Goal: Information Seeking & Learning: Learn about a topic

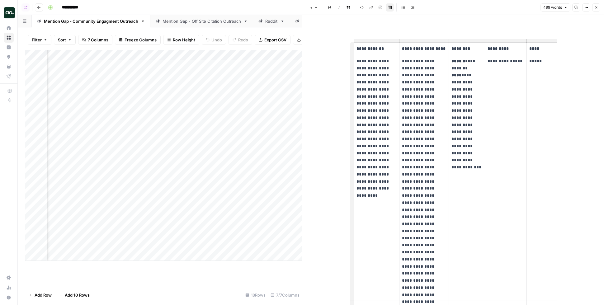
click at [596, 6] on icon "button" at bounding box center [596, 8] width 4 height 4
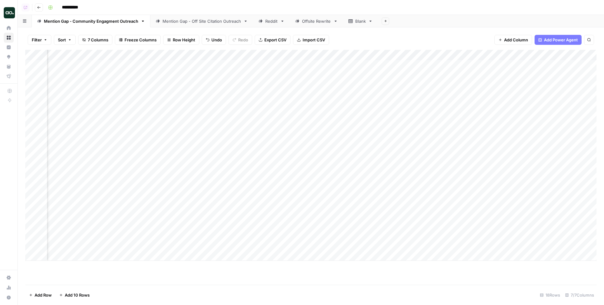
scroll to position [0, 345]
click at [429, 54] on div "Add Column" at bounding box center [310, 155] width 571 height 211
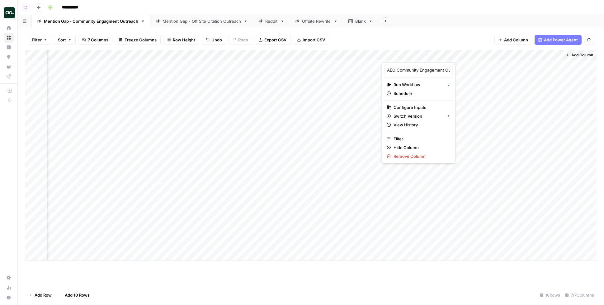
click at [429, 54] on div at bounding box center [422, 56] width 82 height 12
click at [429, 45] on div "Filter Sort 7 Columns Freeze Columns Row Height Undo Redo Export CSV Import CSV…" at bounding box center [310, 40] width 571 height 20
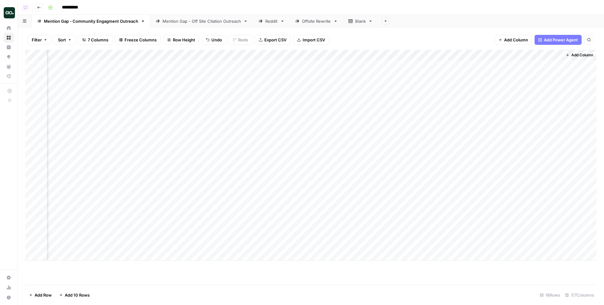
click at [425, 52] on div "Add Column" at bounding box center [310, 155] width 571 height 211
click at [548, 64] on div "Add Column" at bounding box center [310, 155] width 571 height 211
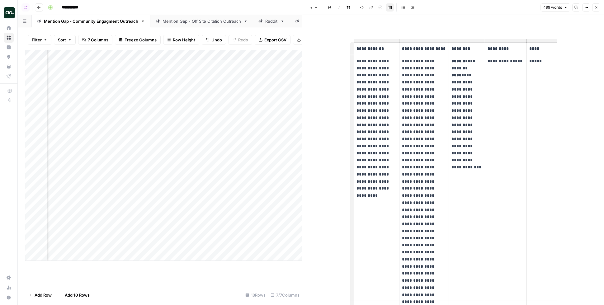
click at [461, 63] on strong "******" at bounding box center [458, 61] width 14 height 4
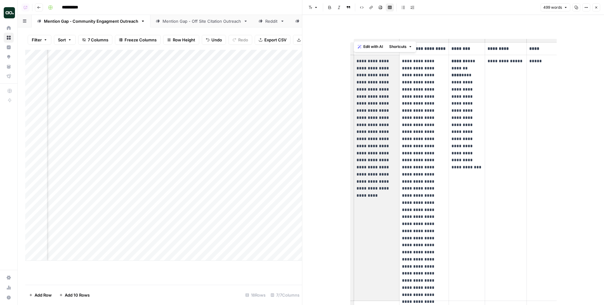
drag, startPoint x: 357, startPoint y: 61, endPoint x: 384, endPoint y: 136, distance: 80.1
click at [384, 136] on p "**********" at bounding box center [376, 122] width 40 height 128
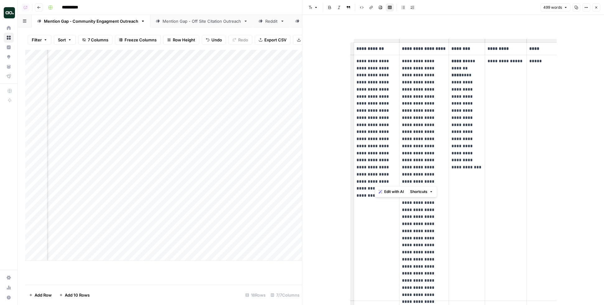
drag, startPoint x: 389, startPoint y: 184, endPoint x: 373, endPoint y: 109, distance: 76.7
click at [373, 109] on p "**********" at bounding box center [376, 122] width 40 height 128
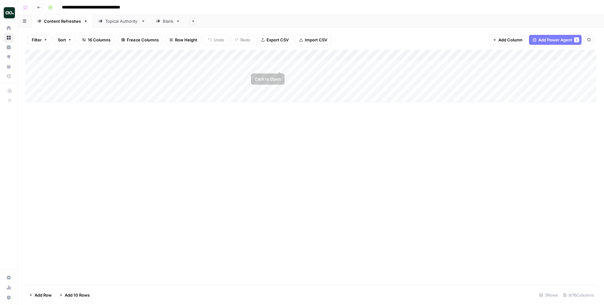
click at [278, 65] on div "Add Column" at bounding box center [310, 76] width 571 height 52
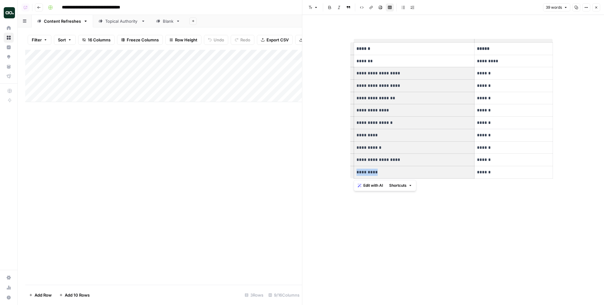
drag, startPoint x: 358, startPoint y: 74, endPoint x: 427, endPoint y: 173, distance: 121.0
click at [427, 173] on tbody "**********" at bounding box center [453, 111] width 199 height 136
click at [595, 7] on icon "button" at bounding box center [596, 8] width 4 height 4
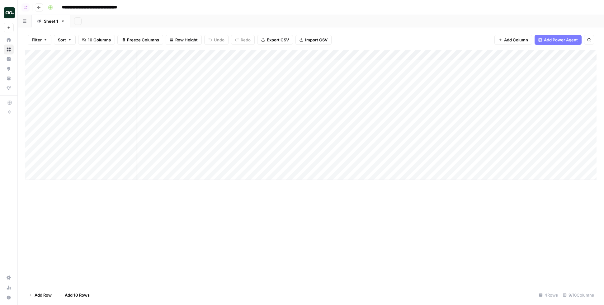
scroll to position [0, 231]
click at [540, 65] on div "Add Column" at bounding box center [310, 115] width 571 height 130
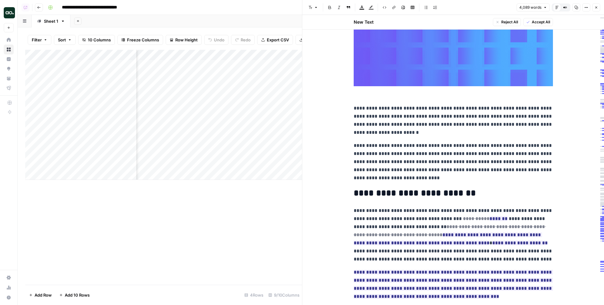
scroll to position [162, 0]
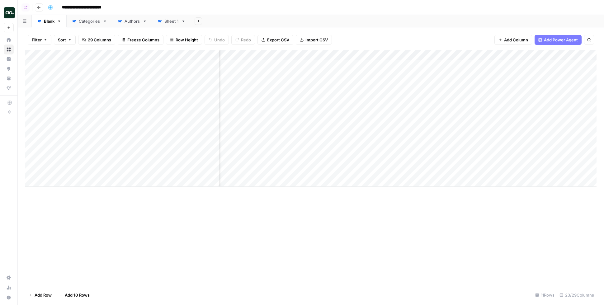
scroll to position [0, 223]
click at [389, 64] on div "Add Column" at bounding box center [310, 118] width 571 height 137
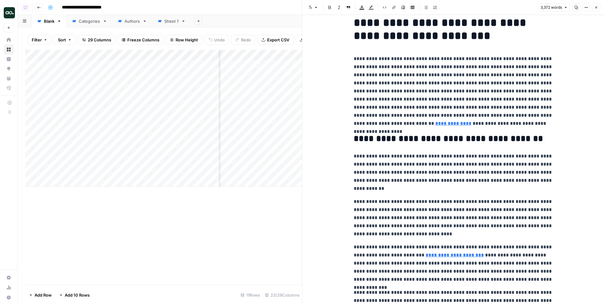
scroll to position [13, 0]
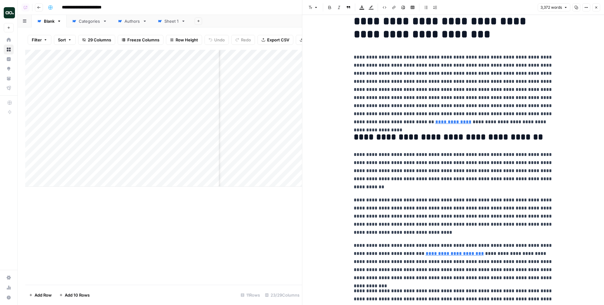
click at [598, 5] on button "Close" at bounding box center [596, 7] width 8 height 8
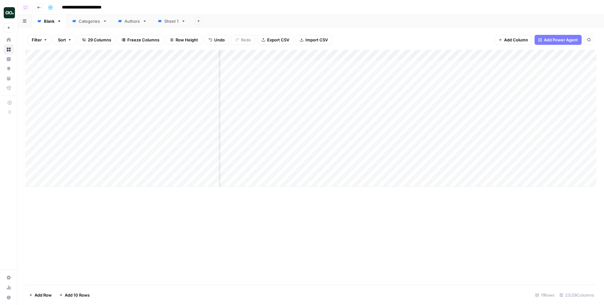
scroll to position [0, 203]
click at [339, 53] on div "Add Column" at bounding box center [310, 118] width 571 height 137
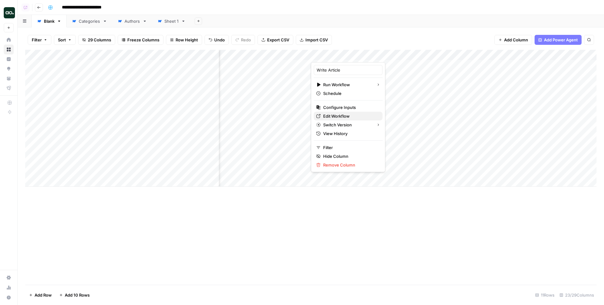
click at [340, 117] on span "Edit Workflow" at bounding box center [350, 116] width 54 height 6
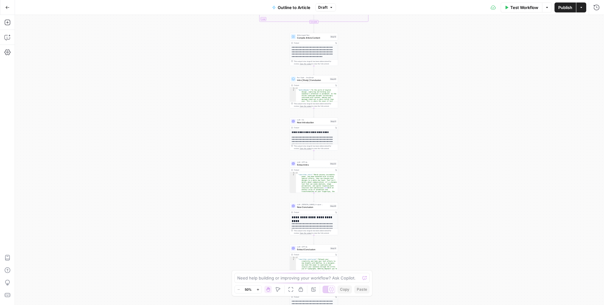
drag, startPoint x: 347, startPoint y: 49, endPoint x: 351, endPoint y: 253, distance: 203.3
click at [351, 253] on div "true false Workflow Set Inputs Inputs LLM · GPT-4o Extract Outline Structure St…" at bounding box center [309, 160] width 589 height 290
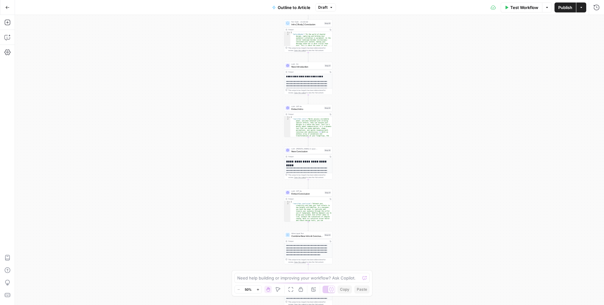
drag, startPoint x: 364, startPoint y: 183, endPoint x: 358, endPoint y: 103, distance: 80.2
click at [358, 103] on div "true false Workflow Set Inputs Inputs LLM · GPT-4o Extract Outline Structure St…" at bounding box center [309, 160] width 589 height 290
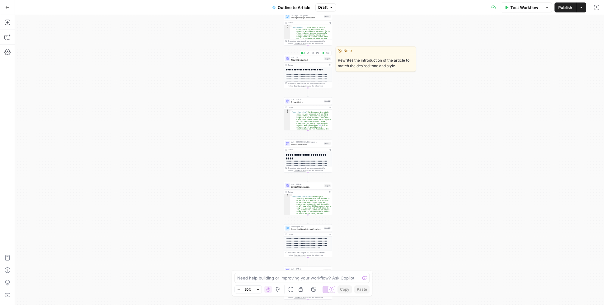
click at [308, 60] on span "New Introduction" at bounding box center [307, 59] width 32 height 3
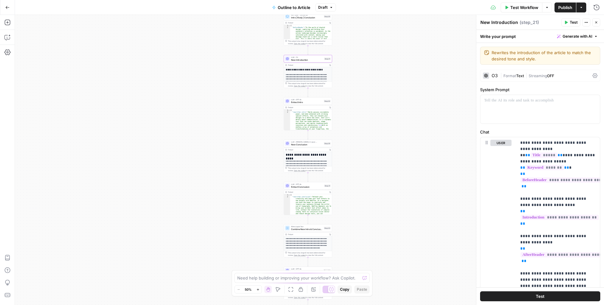
click at [597, 23] on icon "button" at bounding box center [596, 23] width 4 height 4
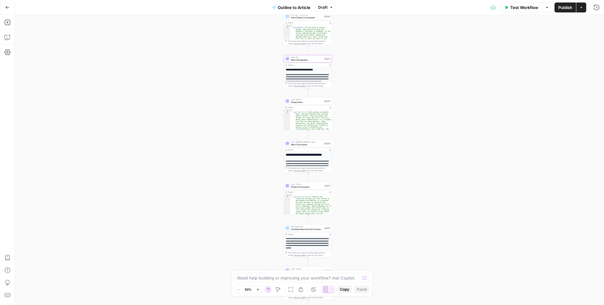
click at [429, 118] on div "true false Workflow Set Inputs Inputs LLM · GPT-4o Extract Outline Structure St…" at bounding box center [309, 160] width 589 height 290
click at [511, 68] on div "true false Workflow Set Inputs Inputs LLM · GPT-4o Extract Outline Structure St…" at bounding box center [309, 160] width 589 height 290
click at [525, 62] on div "true false Workflow Set Inputs Inputs LLM · GPT-4o Extract Outline Structure St…" at bounding box center [309, 160] width 589 height 290
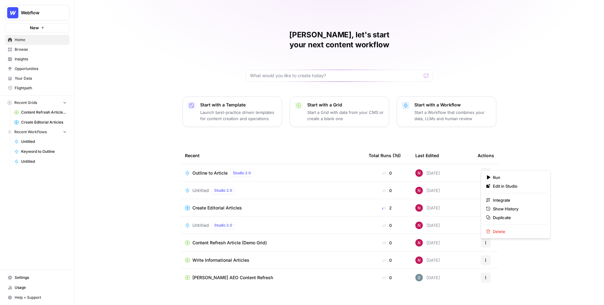
click at [488, 168] on button "Actions" at bounding box center [486, 173] width 10 height 10
click at [497, 230] on span "Delete" at bounding box center [518, 231] width 50 height 6
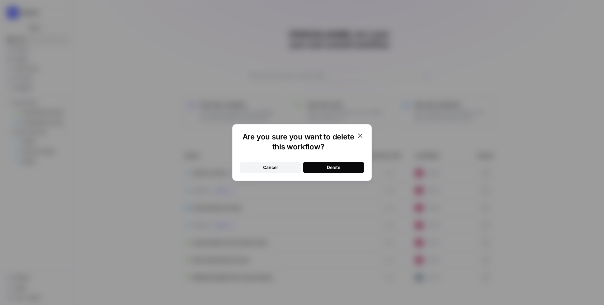
click at [335, 162] on button "Delete" at bounding box center [333, 167] width 61 height 11
click at [360, 137] on icon "button" at bounding box center [359, 135] width 7 height 7
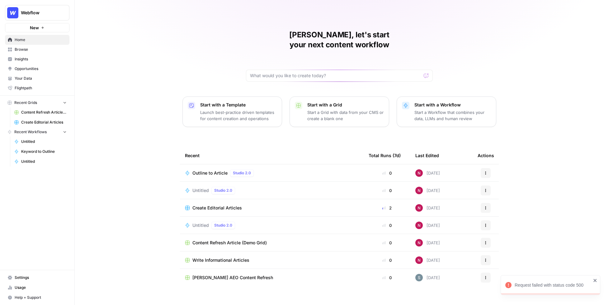
click at [40, 8] on button "Webflow" at bounding box center [37, 13] width 64 height 16
type input "nick"
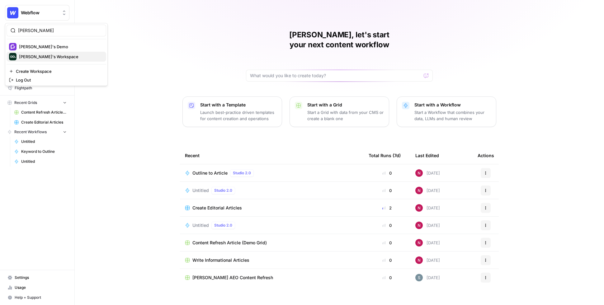
click at [49, 57] on span "Nick's Workspace" at bounding box center [60, 57] width 82 height 6
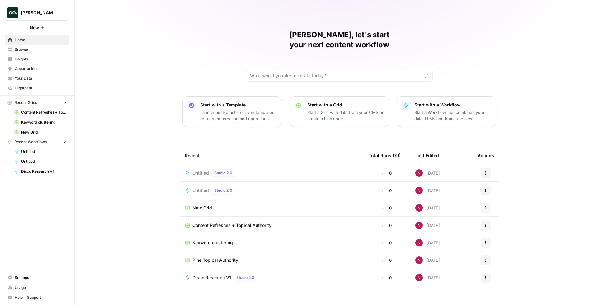
click at [449, 109] on p "Start a Workflow that combines your data, LLMs and human review" at bounding box center [452, 115] width 77 height 12
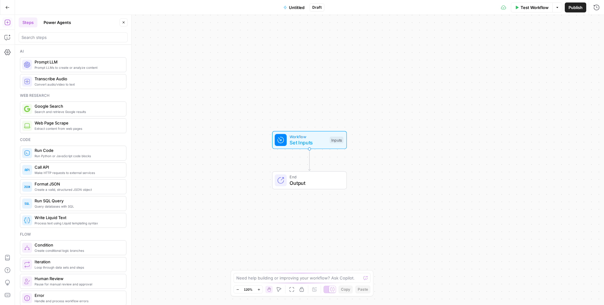
click at [52, 20] on button "Power Agents" at bounding box center [57, 22] width 35 height 10
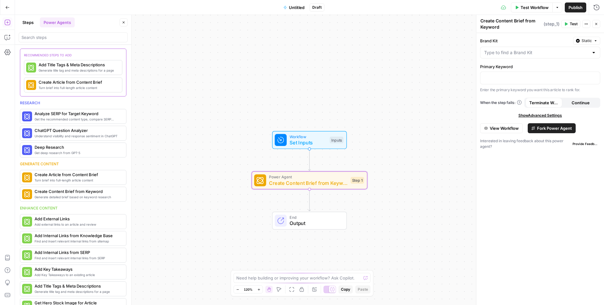
click at [552, 126] on span "Fork Power Agent" at bounding box center [554, 128] width 35 height 6
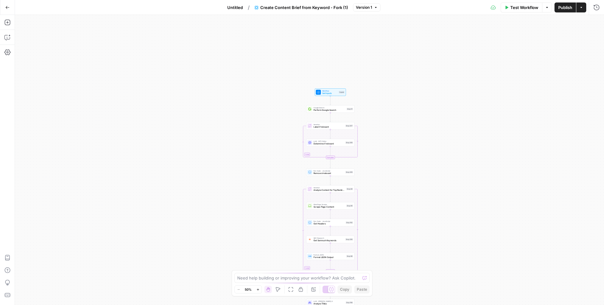
drag, startPoint x: 359, startPoint y: 83, endPoint x: 380, endPoint y: 203, distance: 121.9
click at [380, 203] on div "Workflow Set Inputs Inputs Google Search Perform Google Search Step 51 Loop Ite…" at bounding box center [309, 160] width 589 height 290
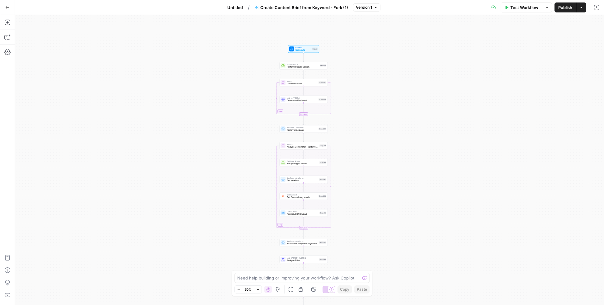
drag, startPoint x: 380, startPoint y: 203, endPoint x: 353, endPoint y: 159, distance: 51.9
click at [353, 160] on div "Workflow Set Inputs Inputs Google Search Perform Google Search Step 51 Loop Ite…" at bounding box center [309, 160] width 589 height 290
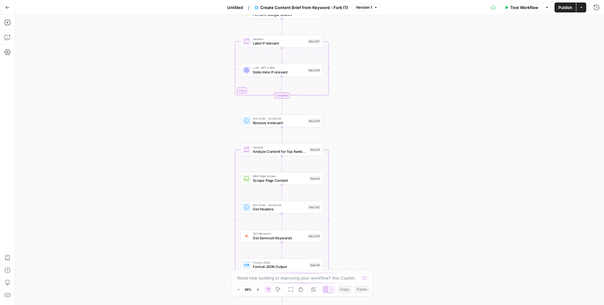
drag, startPoint x: 337, startPoint y: 106, endPoint x: 353, endPoint y: 121, distance: 22.2
click at [353, 121] on div "Workflow Set Inputs Inputs Google Search Perform Google Search Step 51 Loop Ite…" at bounding box center [309, 160] width 589 height 290
click at [341, 6] on span "Create Content Brief from Keyword - Fork (1)" at bounding box center [304, 7] width 88 height 6
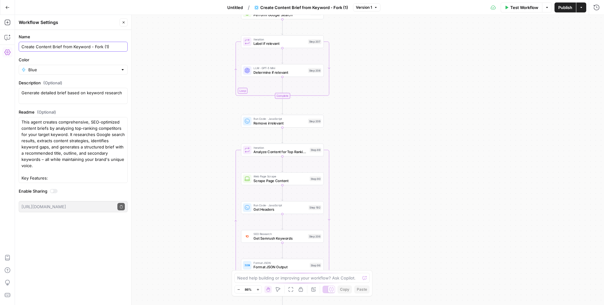
drag, startPoint x: 91, startPoint y: 47, endPoint x: 122, endPoint y: 53, distance: 32.0
click at [122, 53] on form "Name Create Content Brief from Keyword - Fork (1) Color Blue Description (Optio…" at bounding box center [73, 123] width 116 height 186
type input "Create Content Brief from Keyword (1)"
click at [205, 44] on div "Workflow Set Inputs Inputs Google Search Perform Google Search Step 51 Loop Ite…" at bounding box center [309, 160] width 589 height 290
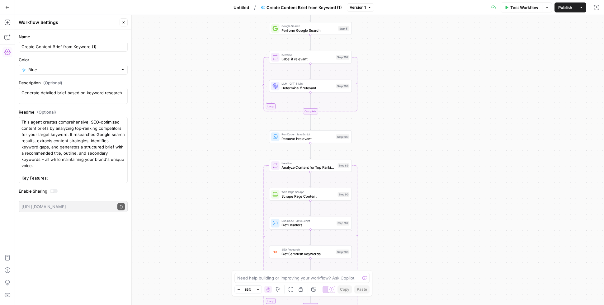
drag, startPoint x: 203, startPoint y: 57, endPoint x: 232, endPoint y: 73, distance: 33.6
click at [232, 73] on div "Workflow Set Inputs Inputs Google Search Perform Google Search Step 51 Loop Ite…" at bounding box center [309, 160] width 589 height 290
click at [241, 8] on span "Untitled" at bounding box center [241, 7] width 16 height 6
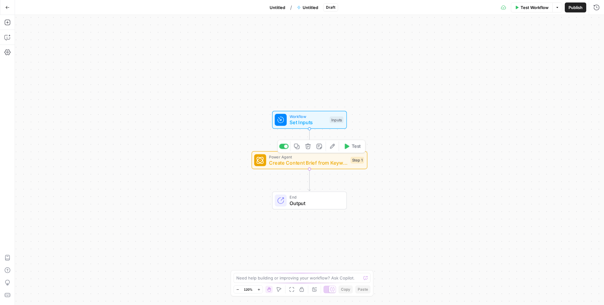
click at [323, 160] on span "Create Content Brief from Keyword - Fork (1)" at bounding box center [308, 162] width 78 height 7
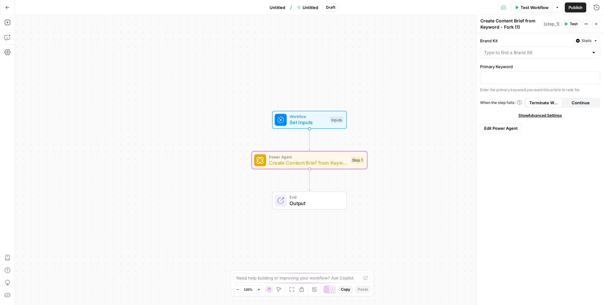
click at [504, 127] on span "Edit Power Agent" at bounding box center [501, 128] width 34 height 6
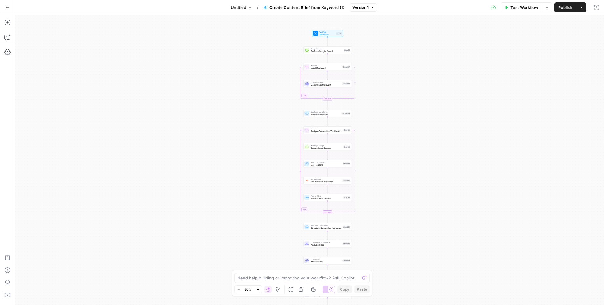
drag, startPoint x: 346, startPoint y: 50, endPoint x: 364, endPoint y: 112, distance: 65.1
click at [364, 112] on div "Workflow Set Inputs Inputs Google Search Perform Google Search Step 51 Loop Ite…" at bounding box center [309, 160] width 589 height 290
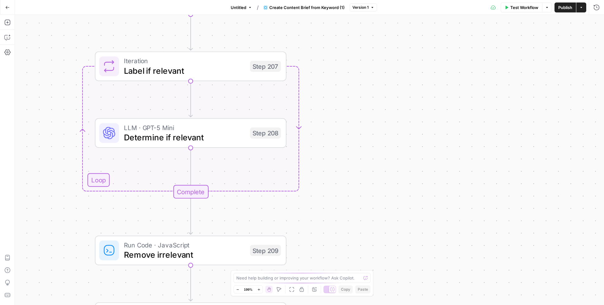
click at [373, 67] on div "Workflow Set Inputs Inputs Google Search Perform Google Search Step 51 Loop Ite…" at bounding box center [309, 160] width 589 height 290
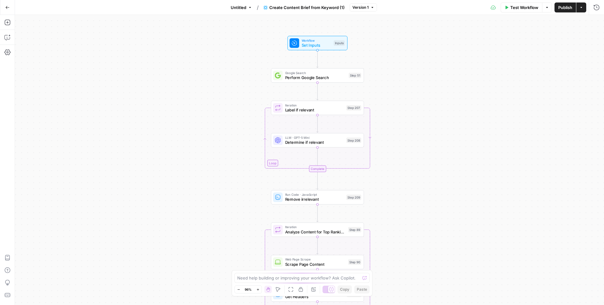
drag, startPoint x: 368, startPoint y: 58, endPoint x: 401, endPoint y: 99, distance: 52.5
click at [401, 99] on div "Workflow Set Inputs Inputs Google Search Perform Google Search Step 51 Loop Ite…" at bounding box center [309, 160] width 589 height 290
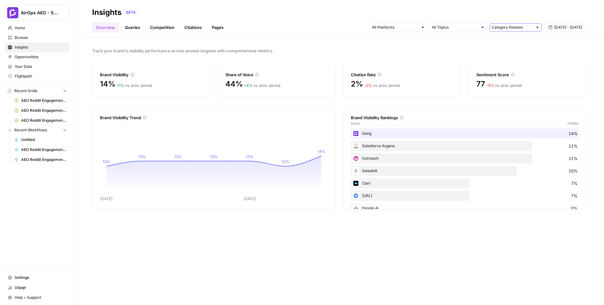
click at [516, 26] on input "text" at bounding box center [511, 27] width 41 height 6
type input "Category Related"
click at [305, 46] on div "Track your brand's visibility performance across answer engines with comprehens…" at bounding box center [339, 171] width 529 height 267
click at [187, 27] on link "Citations" at bounding box center [193, 27] width 25 height 10
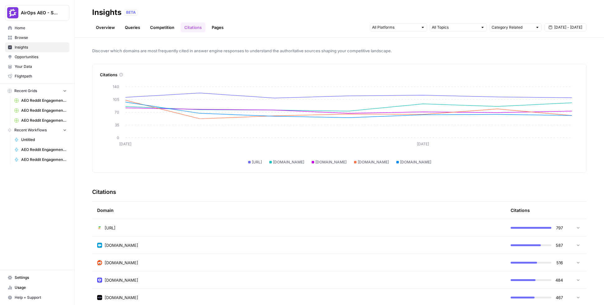
click at [40, 60] on link "Opportunities" at bounding box center [37, 57] width 64 height 10
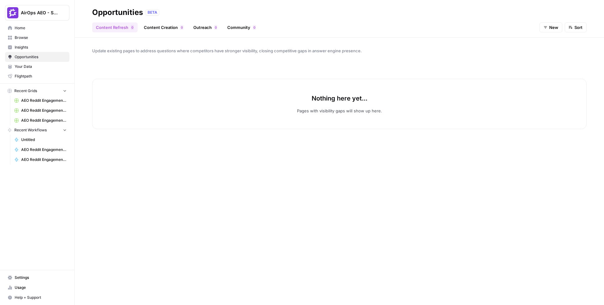
click at [546, 26] on icon "button" at bounding box center [545, 27] width 3 height 2
click at [549, 49] on span "New" at bounding box center [556, 51] width 22 height 6
click at [555, 26] on span "New" at bounding box center [553, 27] width 9 height 6
click at [554, 40] on span "All" at bounding box center [556, 42] width 22 height 6
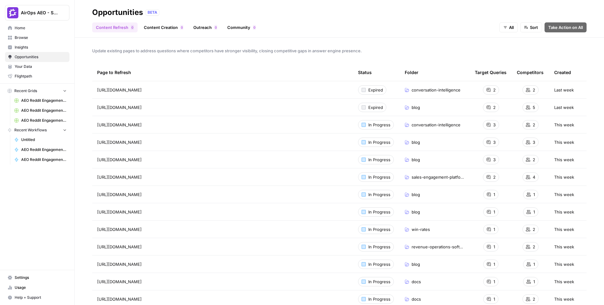
click at [163, 28] on link "Content Creation 0" at bounding box center [163, 27] width 47 height 10
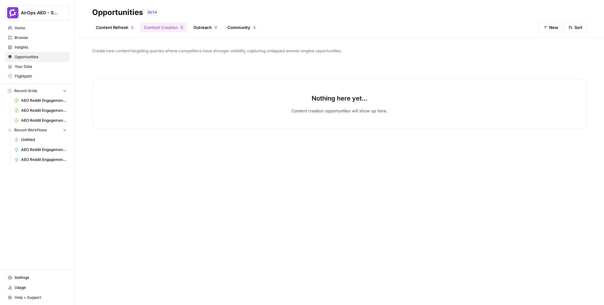
click at [547, 26] on icon "button" at bounding box center [545, 28] width 4 height 4
click at [550, 43] on span "All" at bounding box center [556, 42] width 22 height 6
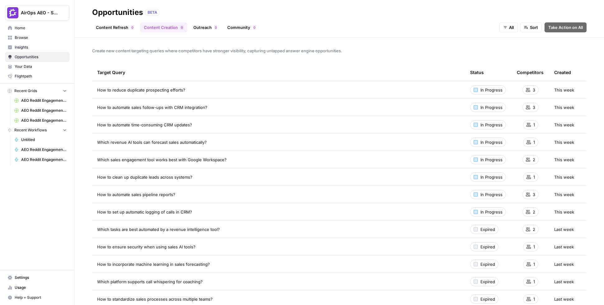
click at [31, 41] on link "Browse" at bounding box center [37, 38] width 64 height 10
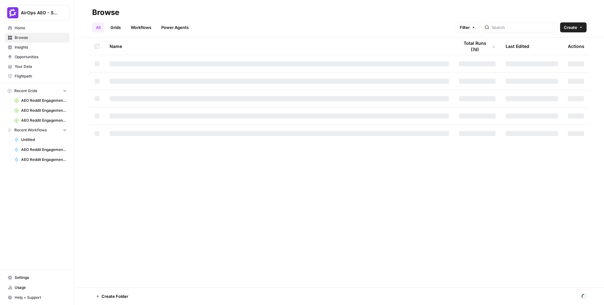
click at [30, 46] on span "Insights" at bounding box center [41, 48] width 52 height 6
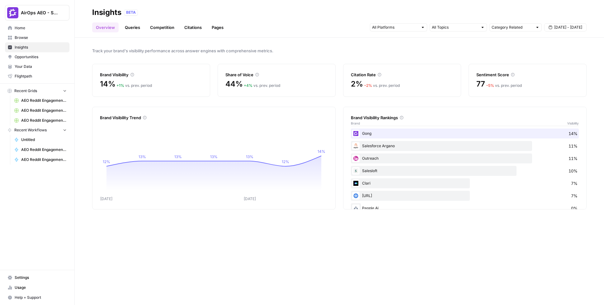
click at [133, 29] on link "Queries" at bounding box center [132, 27] width 23 height 10
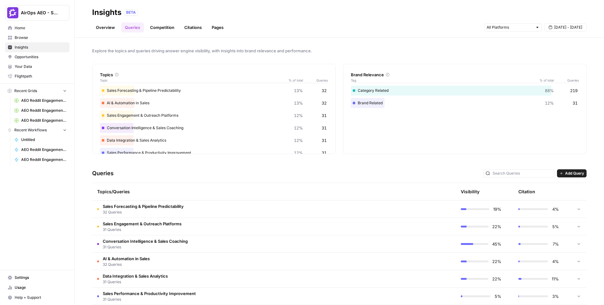
click at [44, 64] on span "Your Data" at bounding box center [41, 67] width 52 height 6
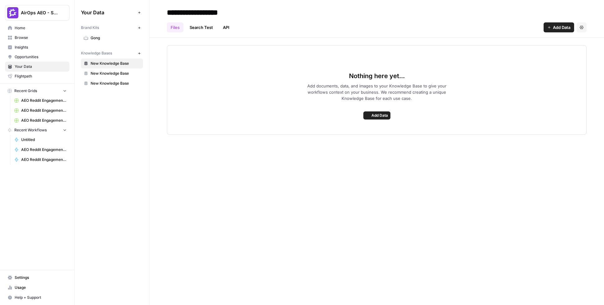
click at [119, 36] on span "Gong" at bounding box center [115, 38] width 49 height 6
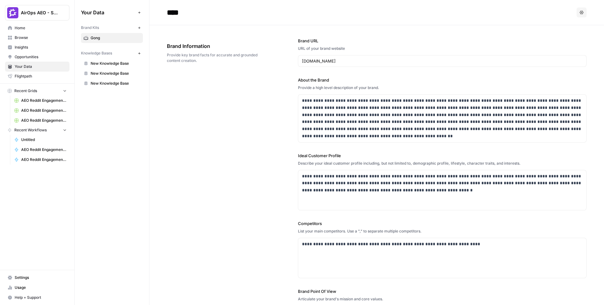
click at [35, 46] on span "Insights" at bounding box center [41, 48] width 52 height 6
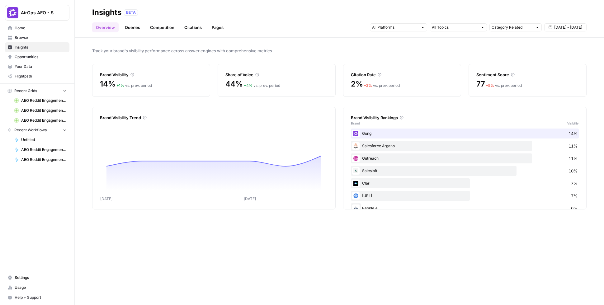
click at [131, 30] on link "Queries" at bounding box center [132, 27] width 23 height 10
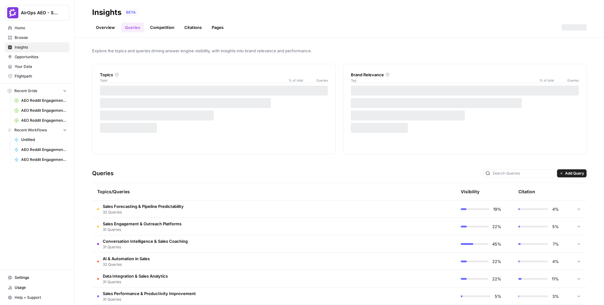
click at [576, 171] on span "Add Query" at bounding box center [574, 174] width 19 height 6
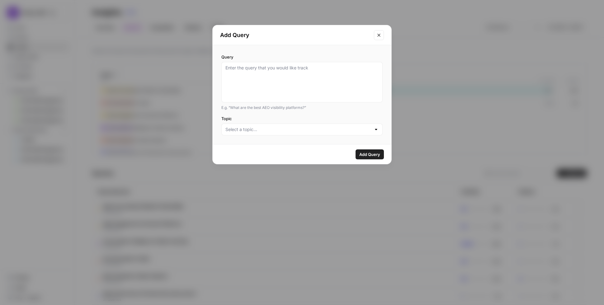
click at [380, 35] on icon "Close modal" at bounding box center [378, 35] width 5 height 5
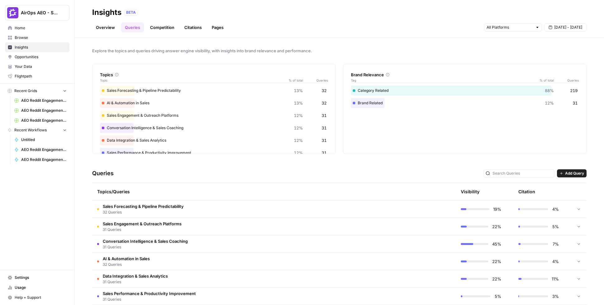
click at [569, 209] on td "4%" at bounding box center [542, 208] width 58 height 17
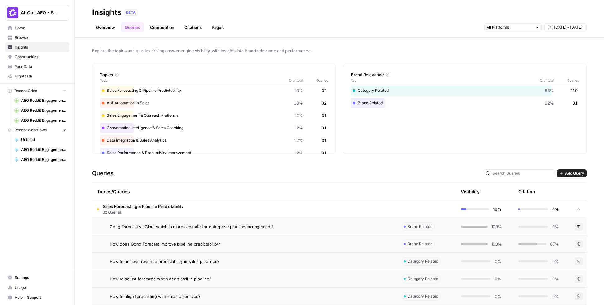
click at [422, 206] on td at bounding box center [426, 208] width 59 height 17
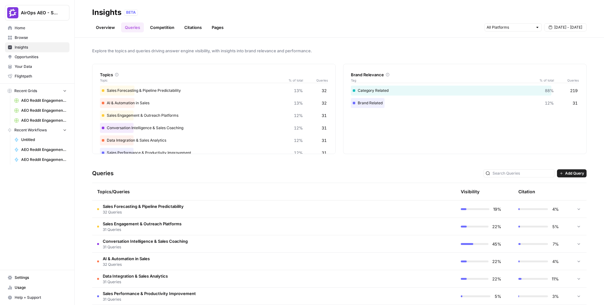
click at [400, 208] on td at bounding box center [426, 208] width 59 height 17
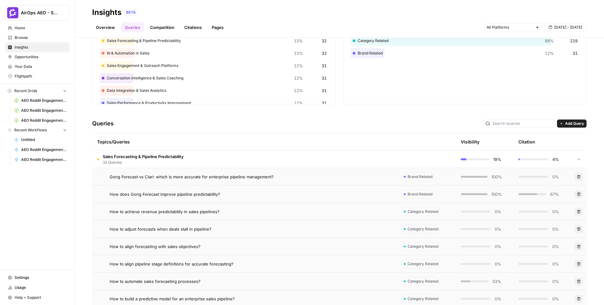
scroll to position [52, 0]
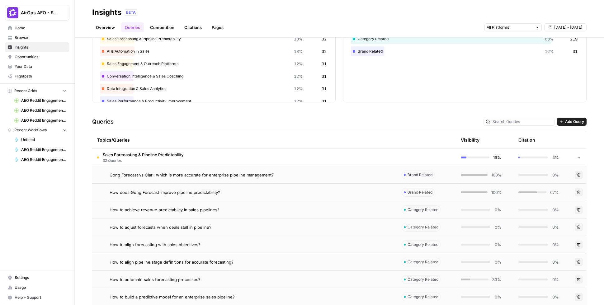
click at [336, 175] on div "Gong Forecast vs Clari: which is more accurate for enterprise pipeline manageme…" at bounding box center [251, 175] width 282 height 6
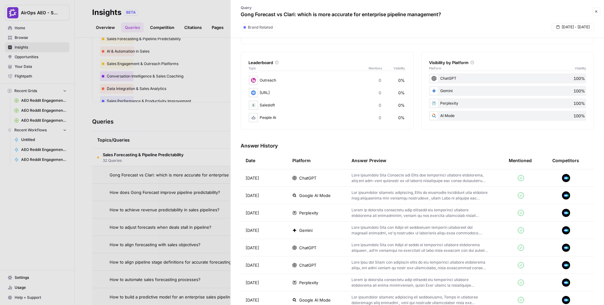
scroll to position [106, 0]
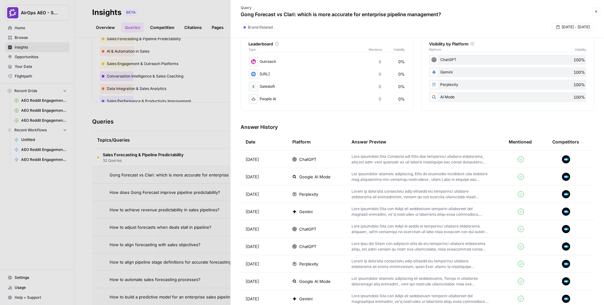
click at [342, 158] on td "ChatGPT" at bounding box center [316, 159] width 59 height 17
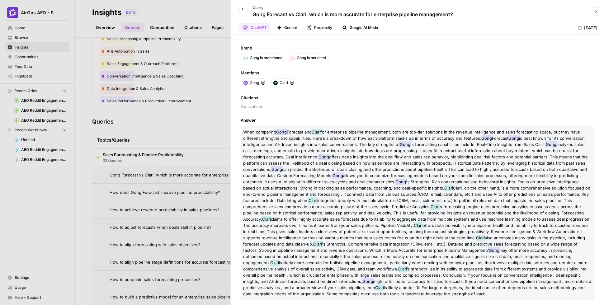
click at [244, 6] on button "Back" at bounding box center [243, 9] width 8 height 8
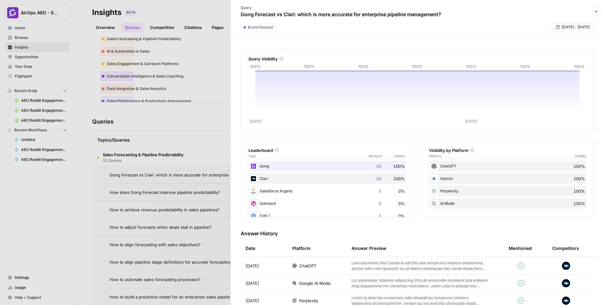
click at [209, 151] on div at bounding box center [302, 152] width 604 height 305
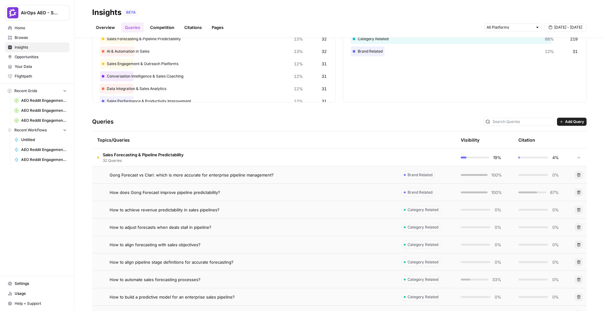
click at [34, 8] on button "AirOps AEO - Single Brand (Gong)" at bounding box center [37, 13] width 64 height 16
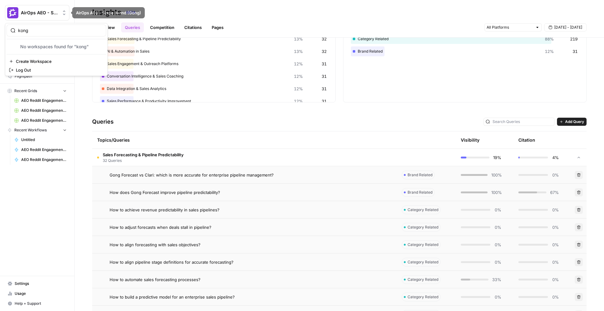
type input "kong"
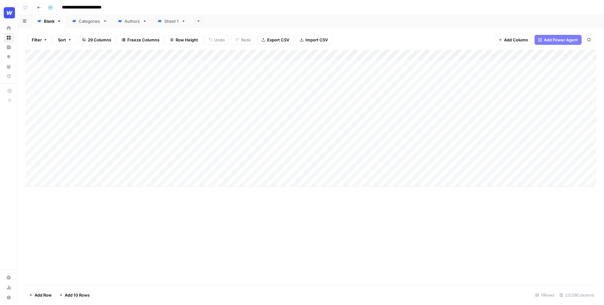
click at [258, 56] on div "Add Column" at bounding box center [310, 118] width 571 height 137
click at [541, 64] on div "Add Column" at bounding box center [310, 115] width 571 height 130
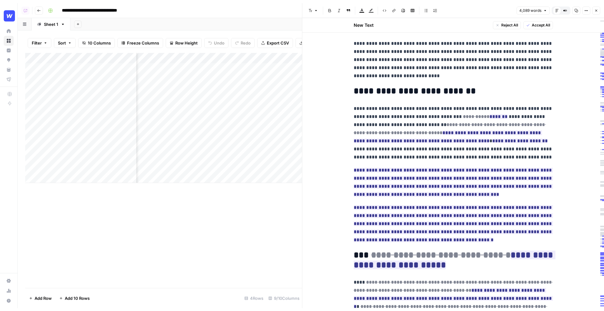
scroll to position [226, 0]
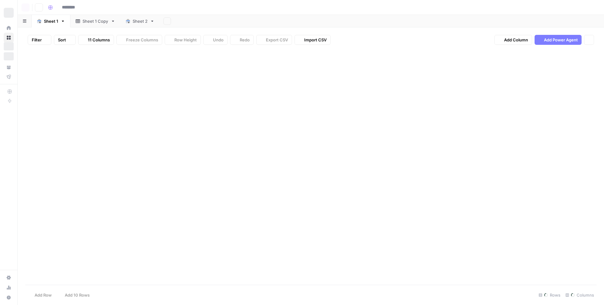
type input "**********"
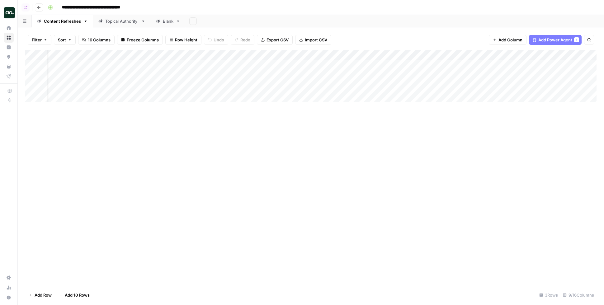
scroll to position [0, 13]
click at [267, 64] on div "Add Column" at bounding box center [310, 76] width 571 height 52
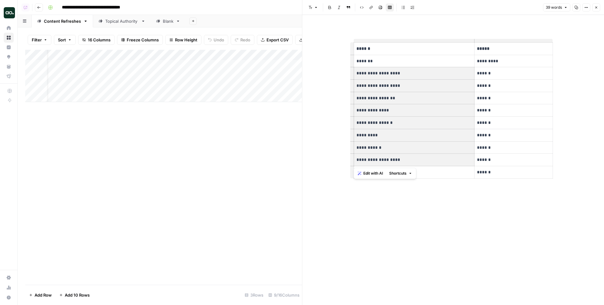
drag, startPoint x: 356, startPoint y: 72, endPoint x: 387, endPoint y: 168, distance: 100.8
click at [387, 168] on tbody "**********" at bounding box center [453, 111] width 199 height 136
click at [595, 6] on icon "button" at bounding box center [596, 8] width 4 height 4
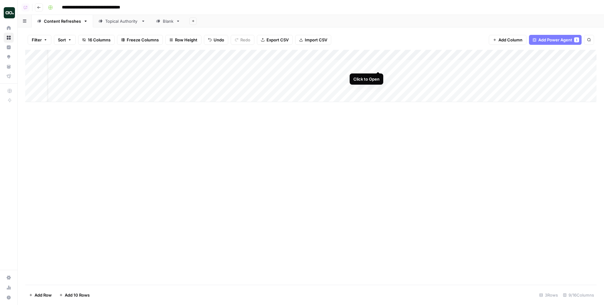
click at [379, 64] on div "Add Column" at bounding box center [310, 76] width 571 height 52
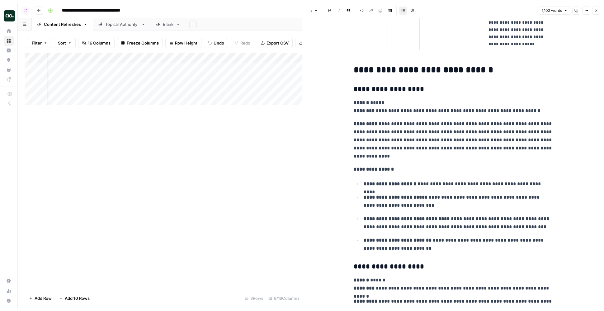
scroll to position [829, 0]
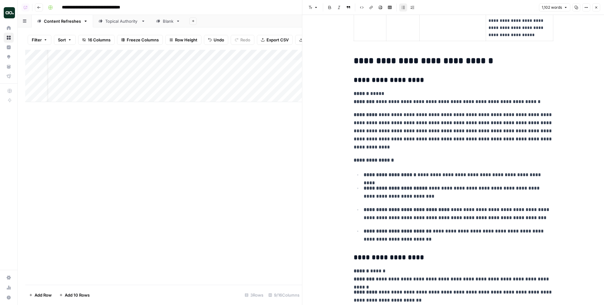
click at [595, 9] on icon "button" at bounding box center [596, 8] width 4 height 4
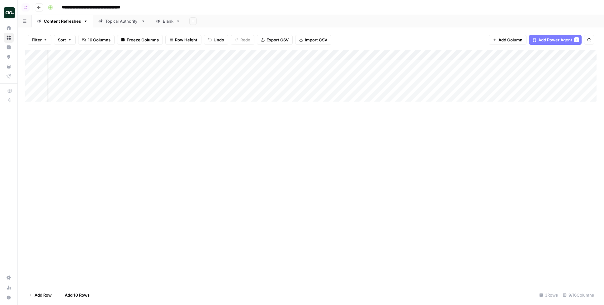
click at [309, 57] on div "Add Column" at bounding box center [310, 76] width 571 height 52
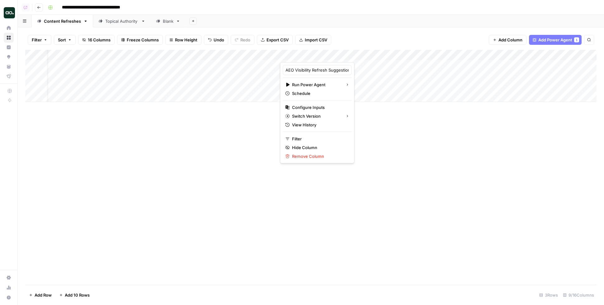
click at [376, 43] on div "Filter Sort 16 Columns Freeze Columns Row Height Undo Redo Export CSV Import CS…" at bounding box center [310, 40] width 571 height 20
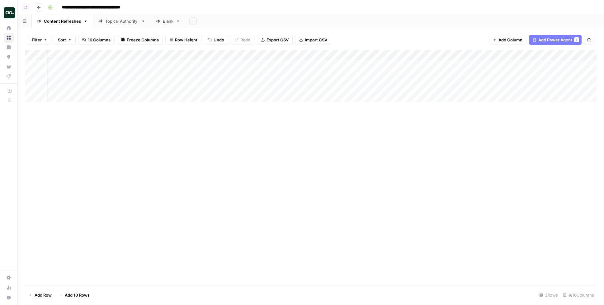
click at [303, 53] on div "Add Column" at bounding box center [310, 76] width 571 height 52
click at [261, 56] on div "Add Column" at bounding box center [310, 118] width 571 height 137
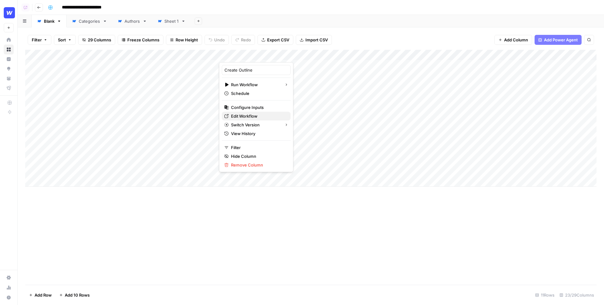
click at [246, 115] on span "Edit Workflow" at bounding box center [258, 116] width 54 height 6
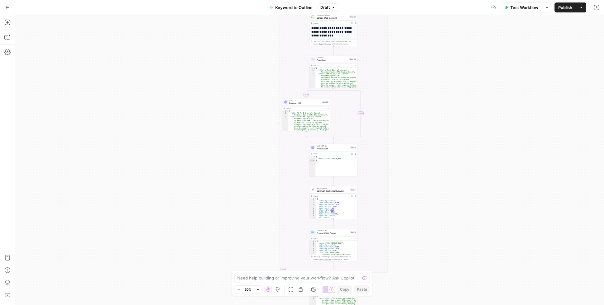
drag, startPoint x: 391, startPoint y: 76, endPoint x: 401, endPoint y: 216, distance: 140.4
click at [401, 216] on div "true false Workflow Set Inputs Inputs LLM · GPT-4o Search Query Step 40 Output …" at bounding box center [309, 160] width 589 height 290
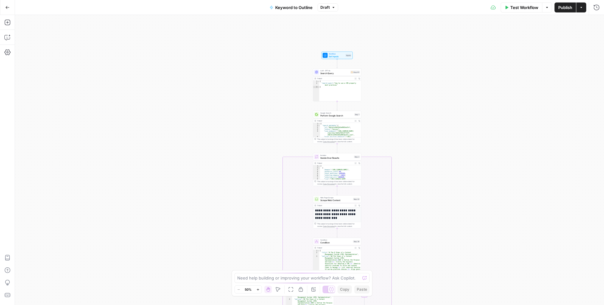
drag, startPoint x: 419, startPoint y: 54, endPoint x: 420, endPoint y: 247, distance: 193.0
click at [420, 247] on div "true false Workflow Set Inputs Inputs LLM · GPT-4o Search Query Step 40 Output …" at bounding box center [309, 160] width 589 height 290
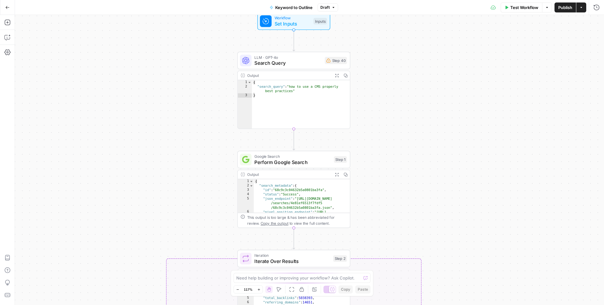
drag, startPoint x: 395, startPoint y: 104, endPoint x: 443, endPoint y: 106, distance: 48.0
click at [443, 106] on div "true false Workflow Set Inputs Inputs LLM · GPT-4o Search Query Step 40 Output …" at bounding box center [309, 160] width 589 height 290
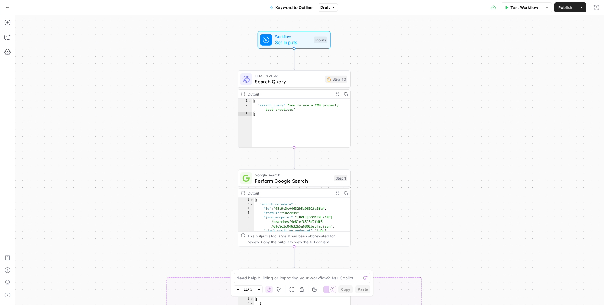
drag, startPoint x: 400, startPoint y: 101, endPoint x: 401, endPoint y: 121, distance: 20.2
click at [401, 121] on div "true false Workflow Set Inputs Inputs LLM · GPT-4o Search Query Step 40 Output …" at bounding box center [309, 160] width 589 height 290
click at [7, 35] on icon "button" at bounding box center [6, 37] width 5 height 5
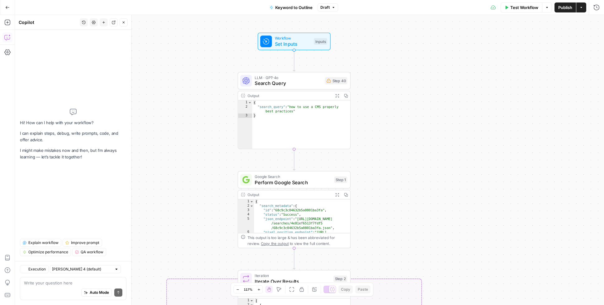
click at [65, 283] on textarea at bounding box center [73, 283] width 98 height 6
click at [122, 24] on icon "button" at bounding box center [124, 23] width 4 height 4
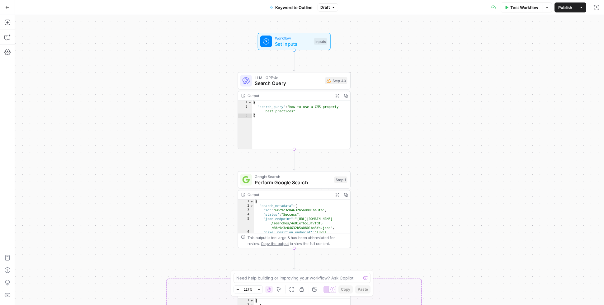
click at [7, 6] on icon "button" at bounding box center [7, 7] width 4 height 4
